Goal: Check status

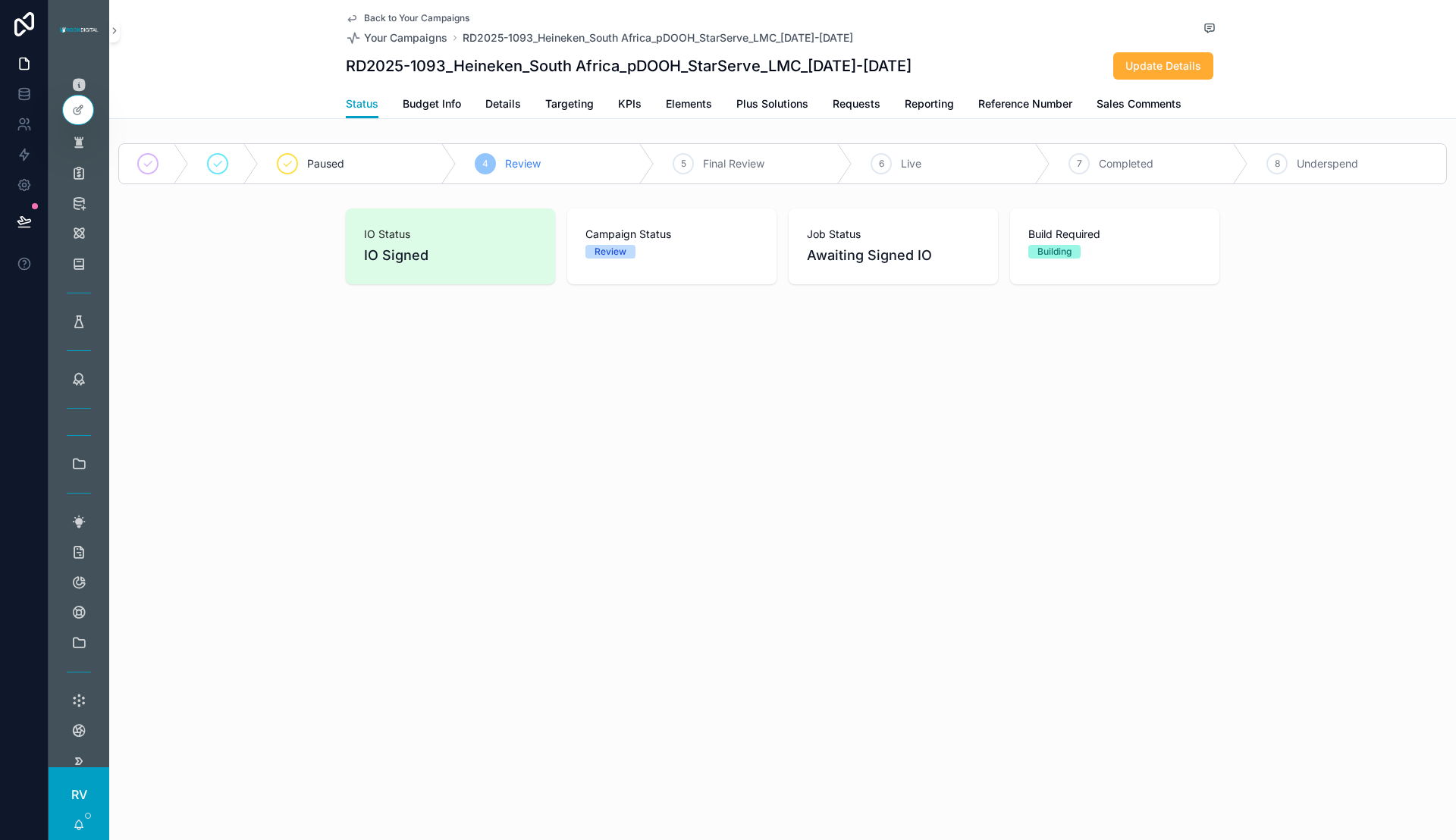
scroll to position [133, 0]
click at [112, 25] on icon "scrollable content" at bounding box center [114, 31] width 11 height 11
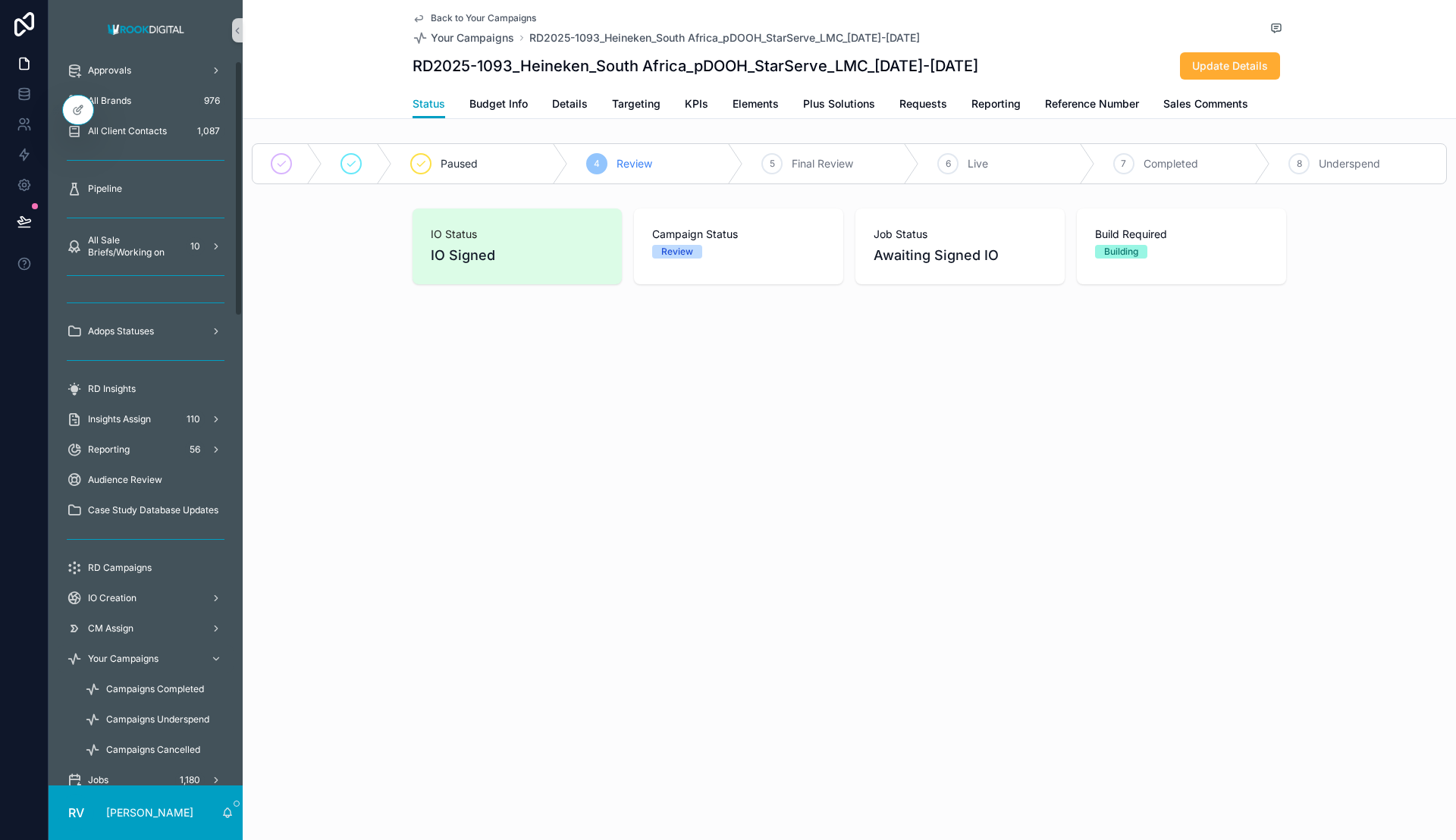
scroll to position [0, 0]
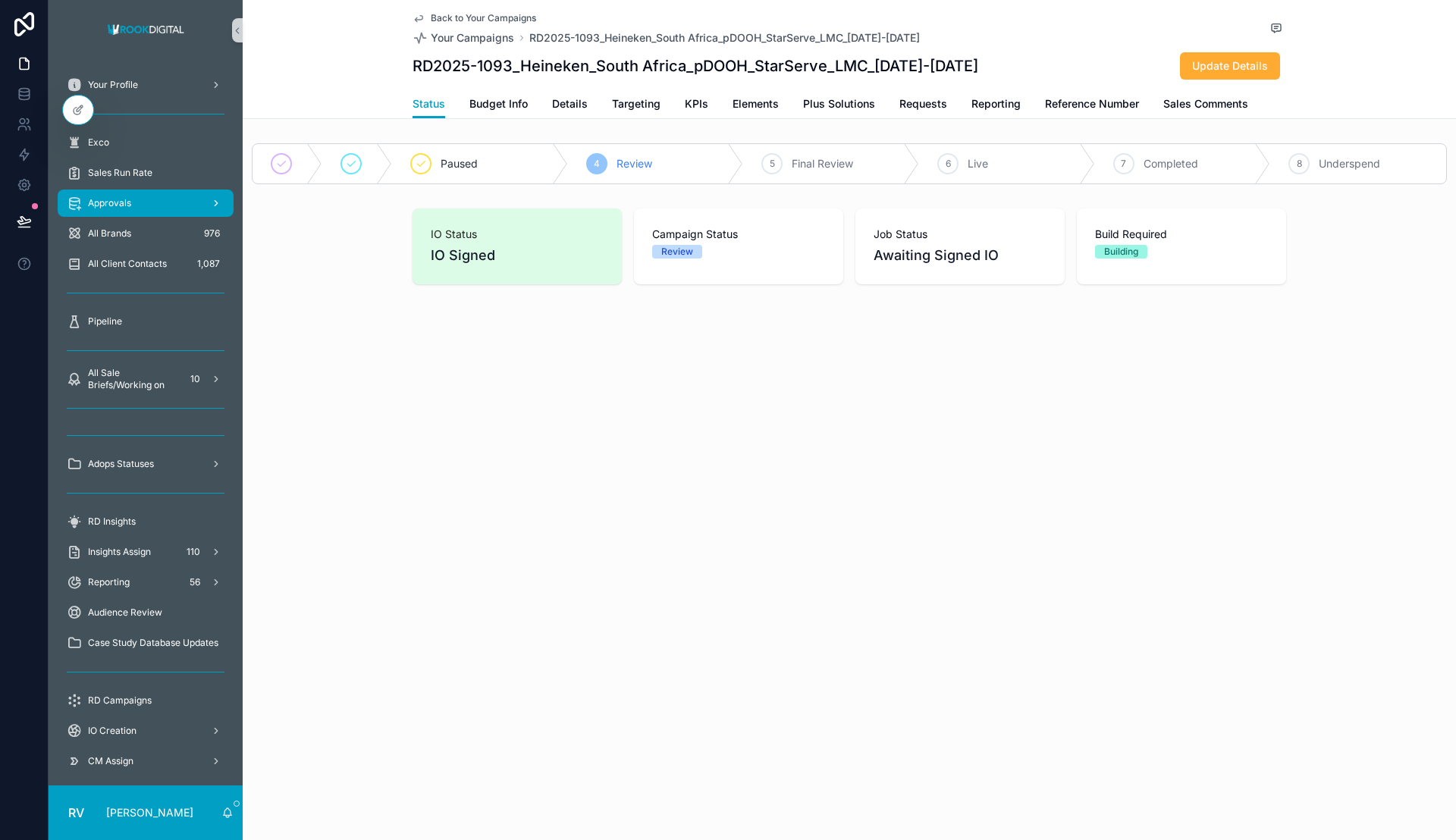
click at [140, 207] on div "Approvals" at bounding box center [145, 203] width 157 height 25
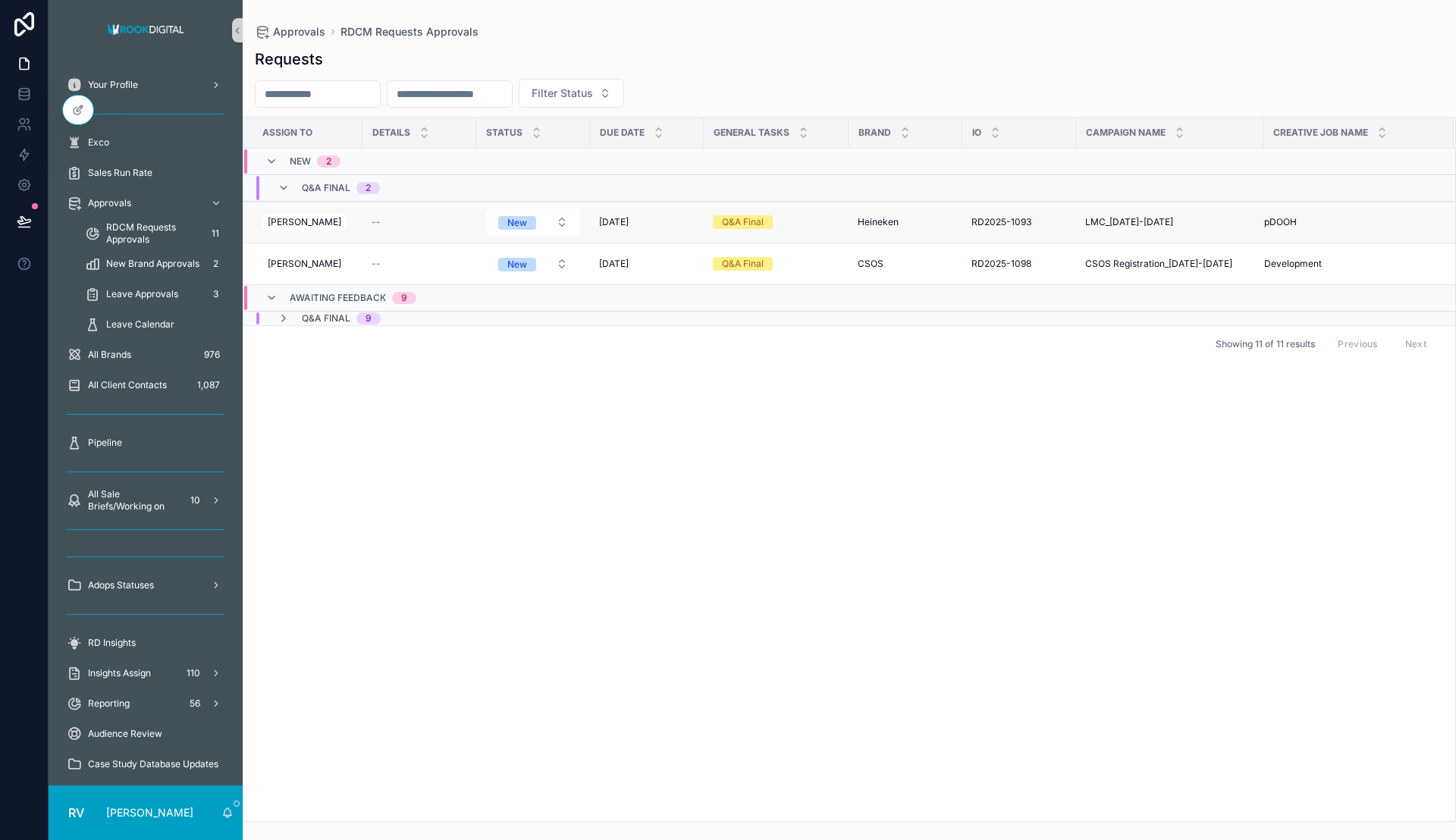
click at [1264, 224] on span "pDOOH" at bounding box center [1281, 222] width 33 height 12
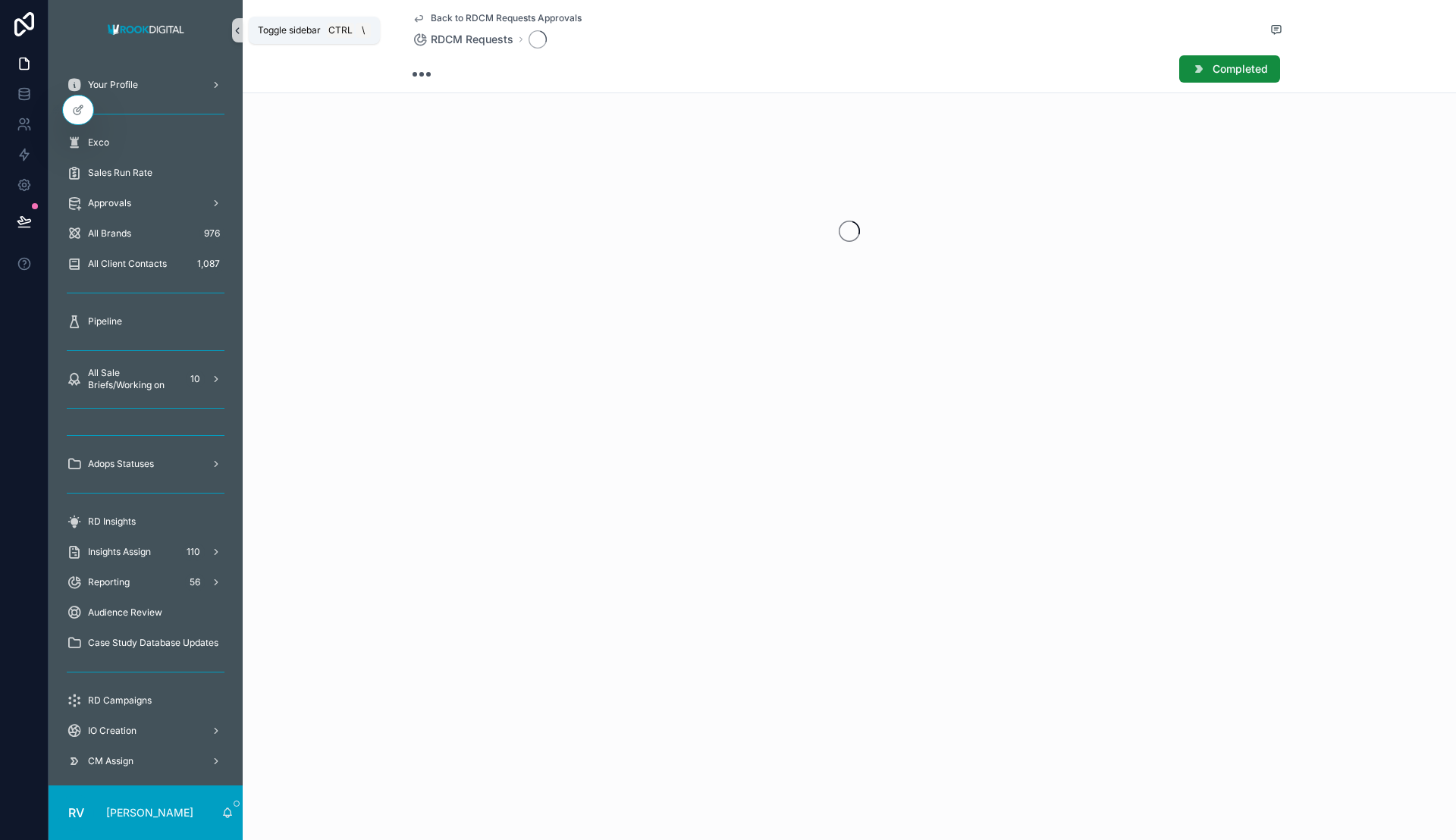
click at [236, 33] on icon "scrollable content" at bounding box center [237, 31] width 11 height 11
